Goal: Communication & Community: Connect with others

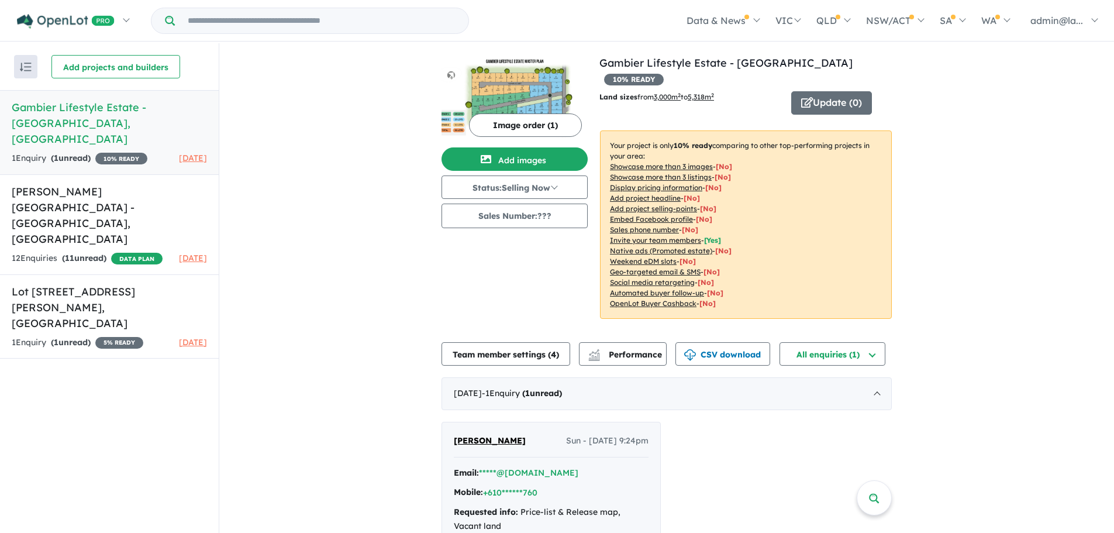
click at [75, 117] on h5 "Gambier Lifestyle Estate - [GEOGRAPHIC_DATA][PERSON_NAME][GEOGRAPHIC_DATA]" at bounding box center [109, 122] width 195 height 47
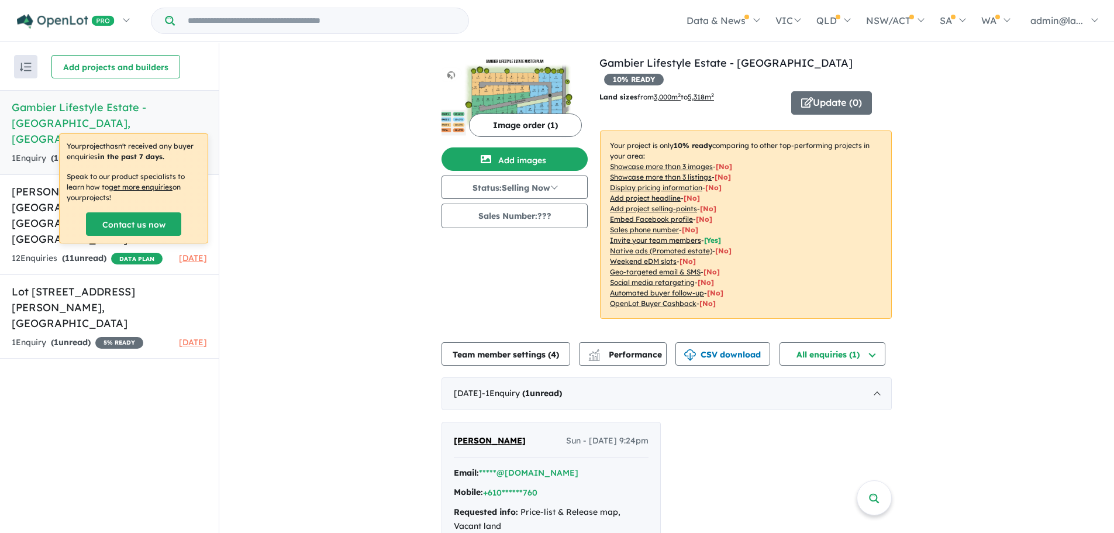
click at [669, 236] on u "Invite your team members" at bounding box center [655, 240] width 91 height 9
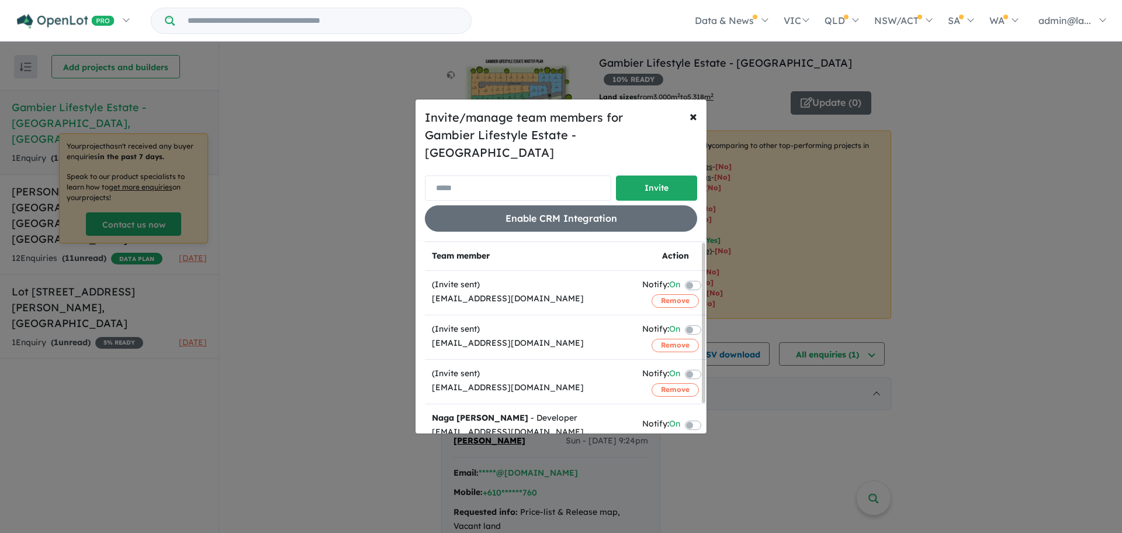
click at [497, 178] on input "email" at bounding box center [518, 187] width 186 height 25
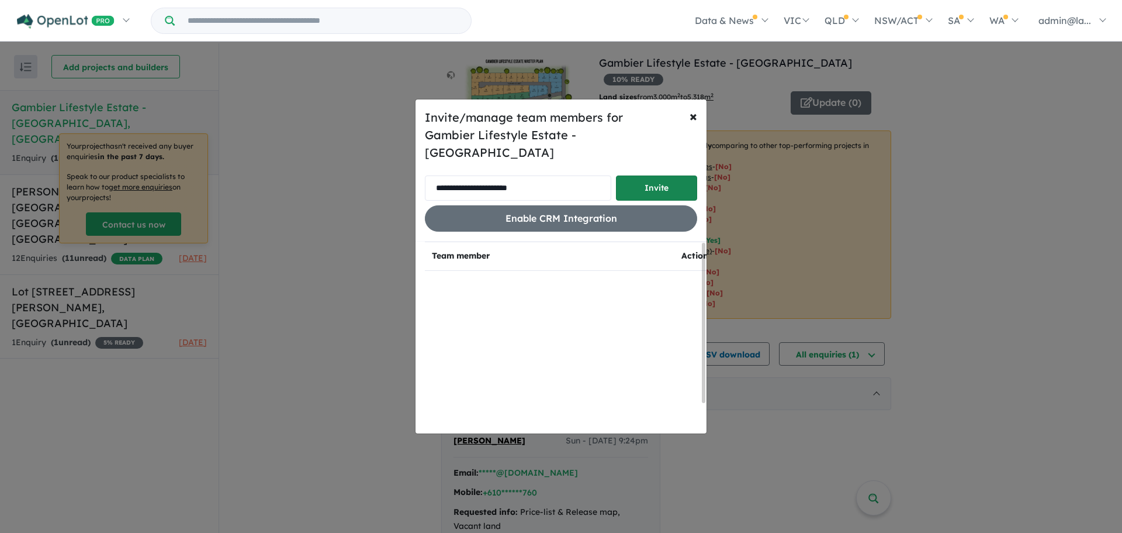
type input "**********"
click at [658, 180] on button "Invite" at bounding box center [656, 187] width 81 height 25
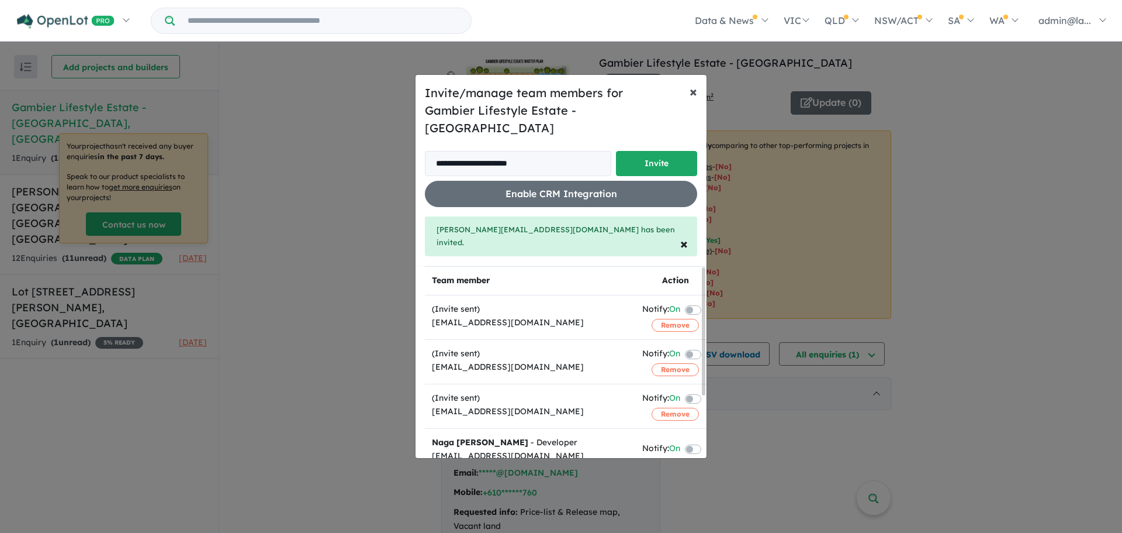
click at [696, 100] on span "×" at bounding box center [694, 91] width 8 height 18
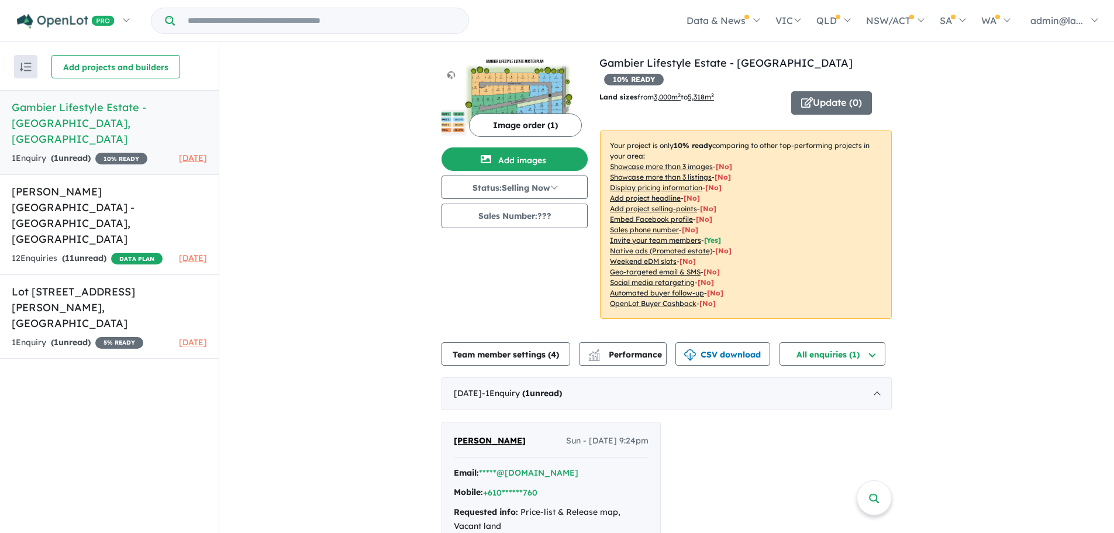
click at [123, 102] on h5 "Gambier Lifestyle Estate - [GEOGRAPHIC_DATA][PERSON_NAME][GEOGRAPHIC_DATA]" at bounding box center [109, 122] width 195 height 47
click at [869, 342] on button "All enquiries ( 1 )" at bounding box center [832, 353] width 106 height 23
click at [981, 352] on div "View 3 projects in your account Gambier Lifestyle Estate - [GEOGRAPHIC_DATA] 10…" at bounding box center [666, 321] width 894 height 557
click at [108, 103] on h5 "Gambier Lifestyle Estate - [GEOGRAPHIC_DATA][PERSON_NAME][GEOGRAPHIC_DATA]" at bounding box center [109, 122] width 195 height 47
click at [514, 342] on button "Team member settings ( 4 )" at bounding box center [505, 353] width 129 height 23
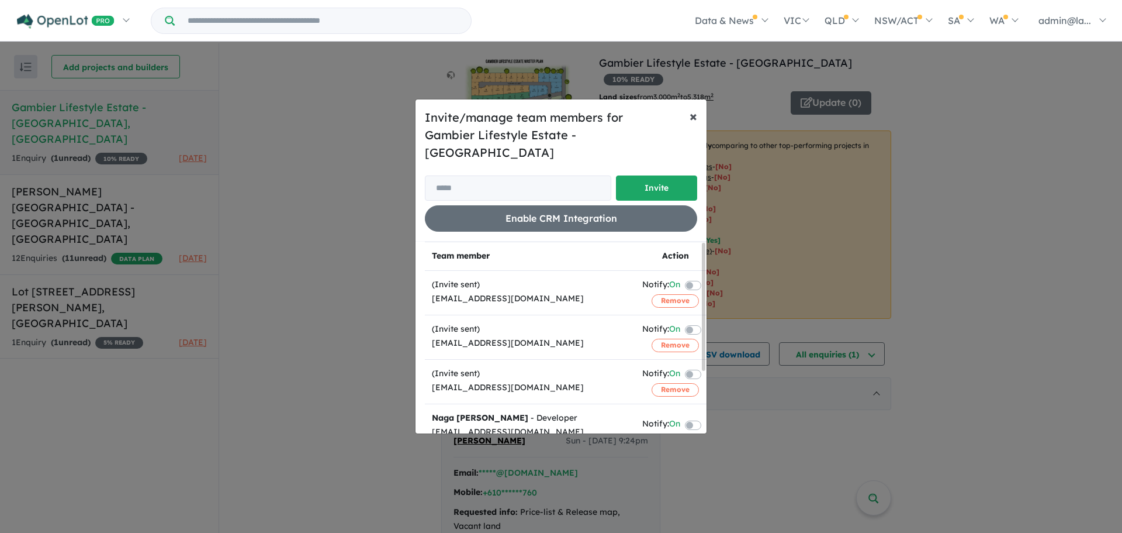
click at [692, 125] on span "×" at bounding box center [694, 116] width 8 height 18
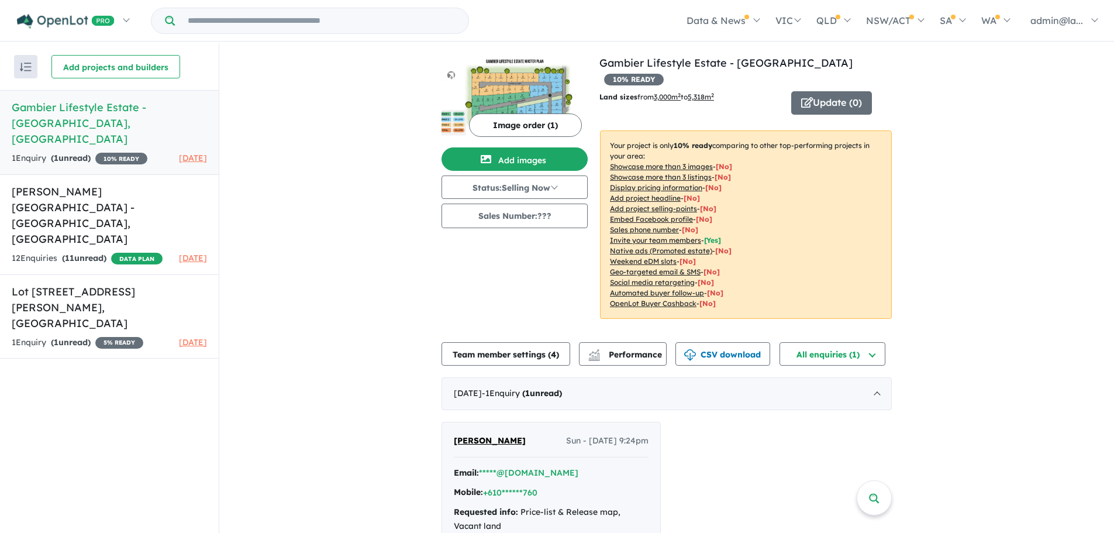
click at [645, 225] on u "Sales phone number" at bounding box center [644, 229] width 69 height 9
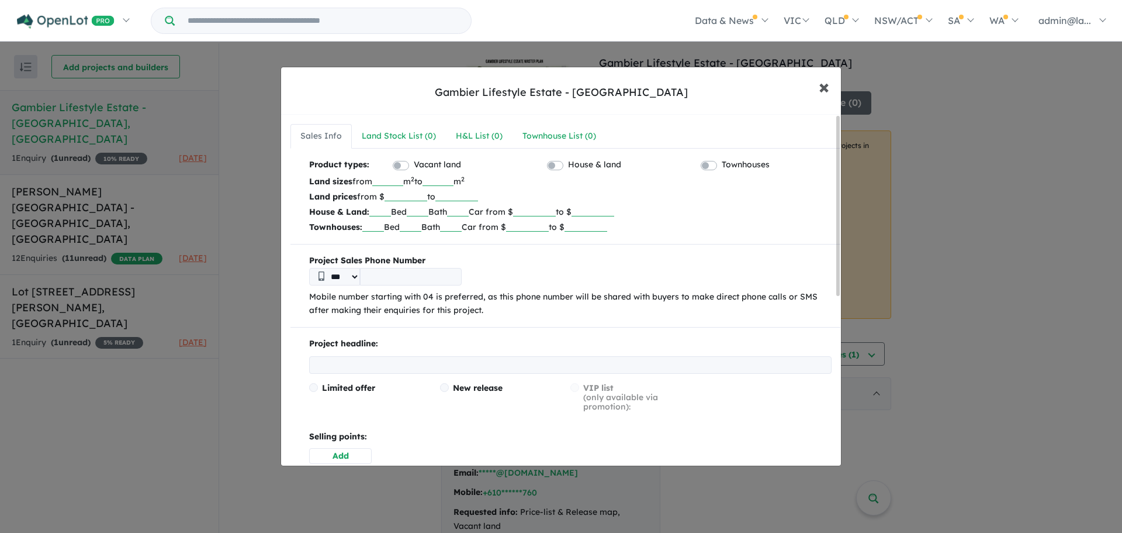
click at [824, 88] on span "×" at bounding box center [824, 86] width 11 height 25
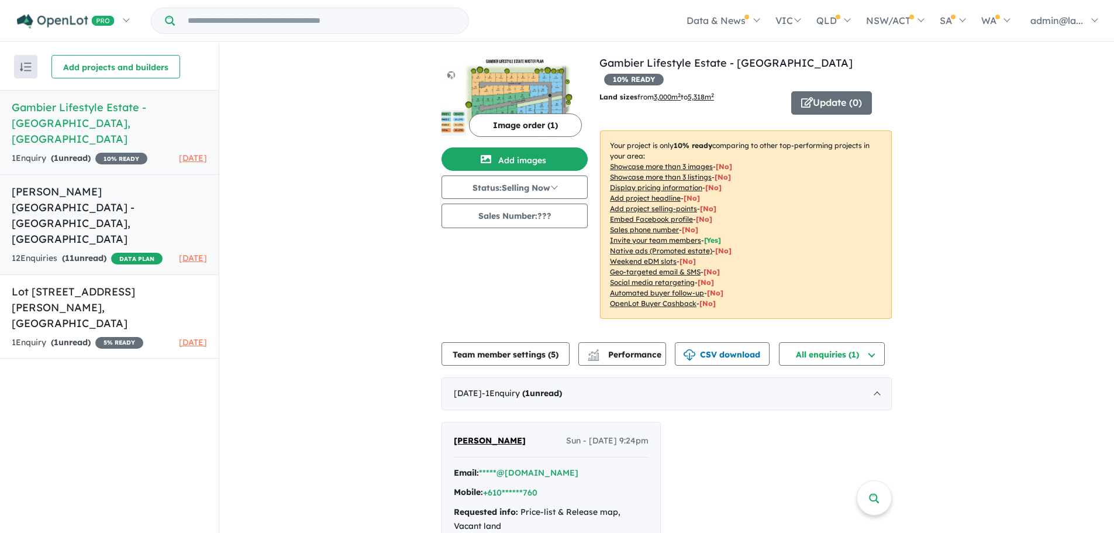
click at [112, 184] on h5 "[PERSON_NAME][GEOGRAPHIC_DATA] - [GEOGRAPHIC_DATA] , [GEOGRAPHIC_DATA]" at bounding box center [109, 215] width 195 height 63
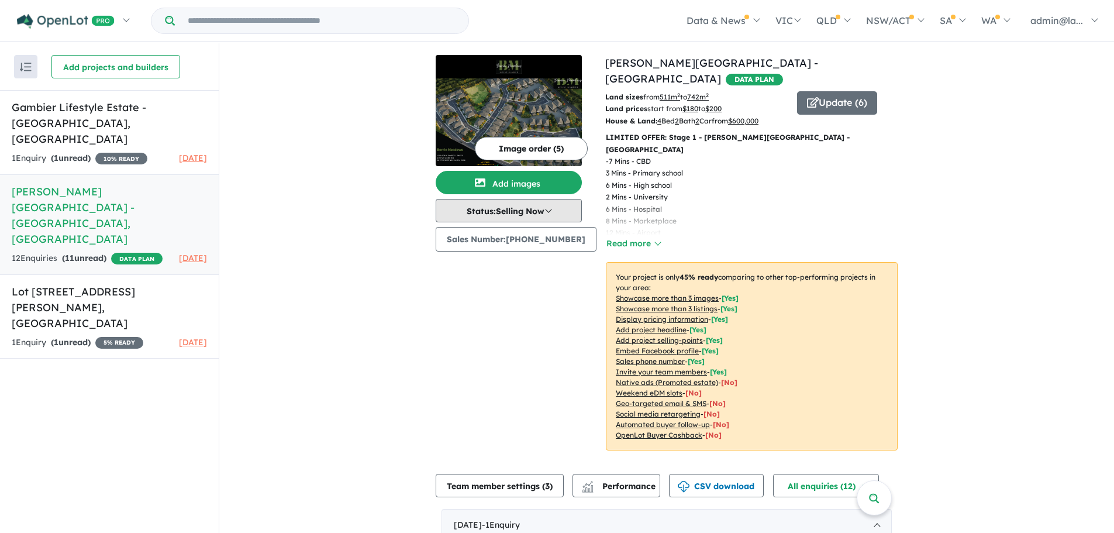
click at [550, 206] on button "Status: Selling Now" at bounding box center [509, 210] width 146 height 23
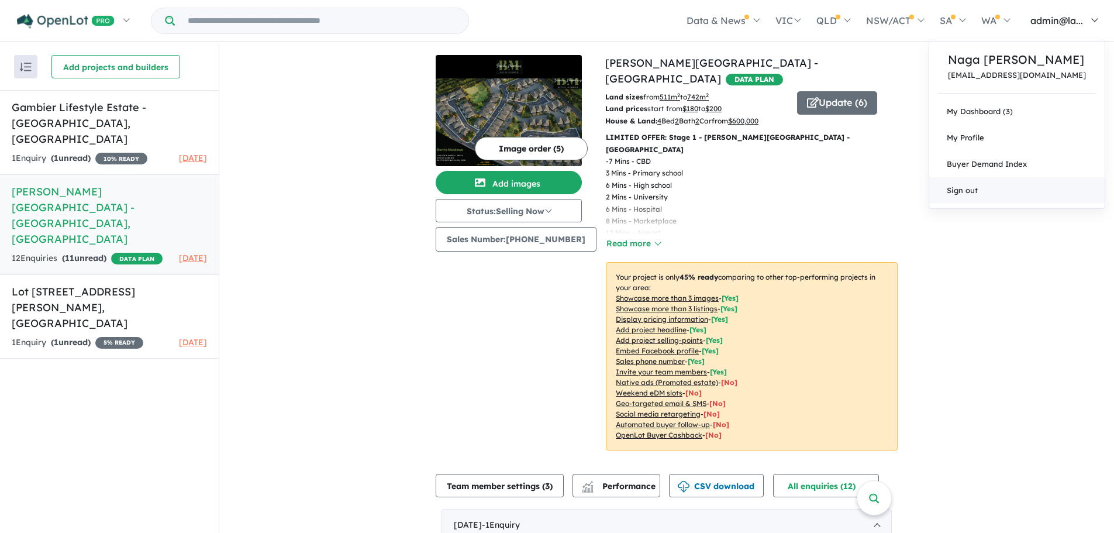
click at [1005, 186] on link "Sign out" at bounding box center [1016, 190] width 175 height 26
